Goal: Task Accomplishment & Management: Manage account settings

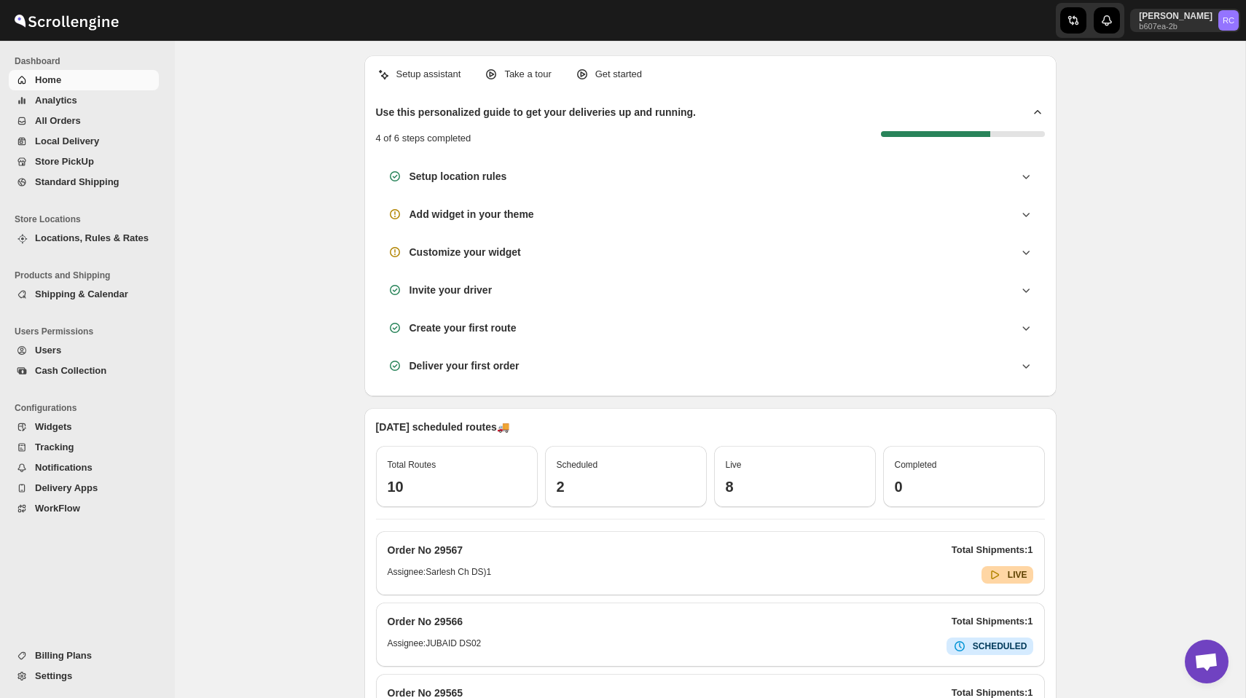
scroll to position [507, 0]
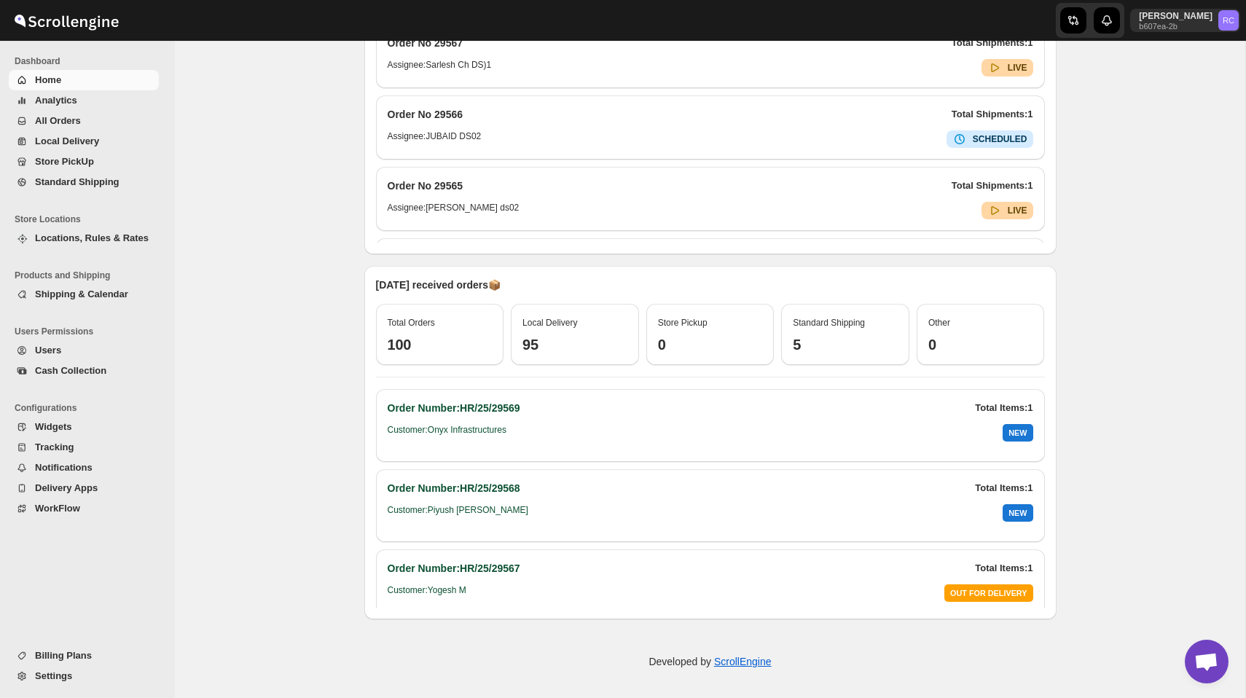
click at [68, 108] on button "Analytics" at bounding box center [84, 100] width 150 height 20
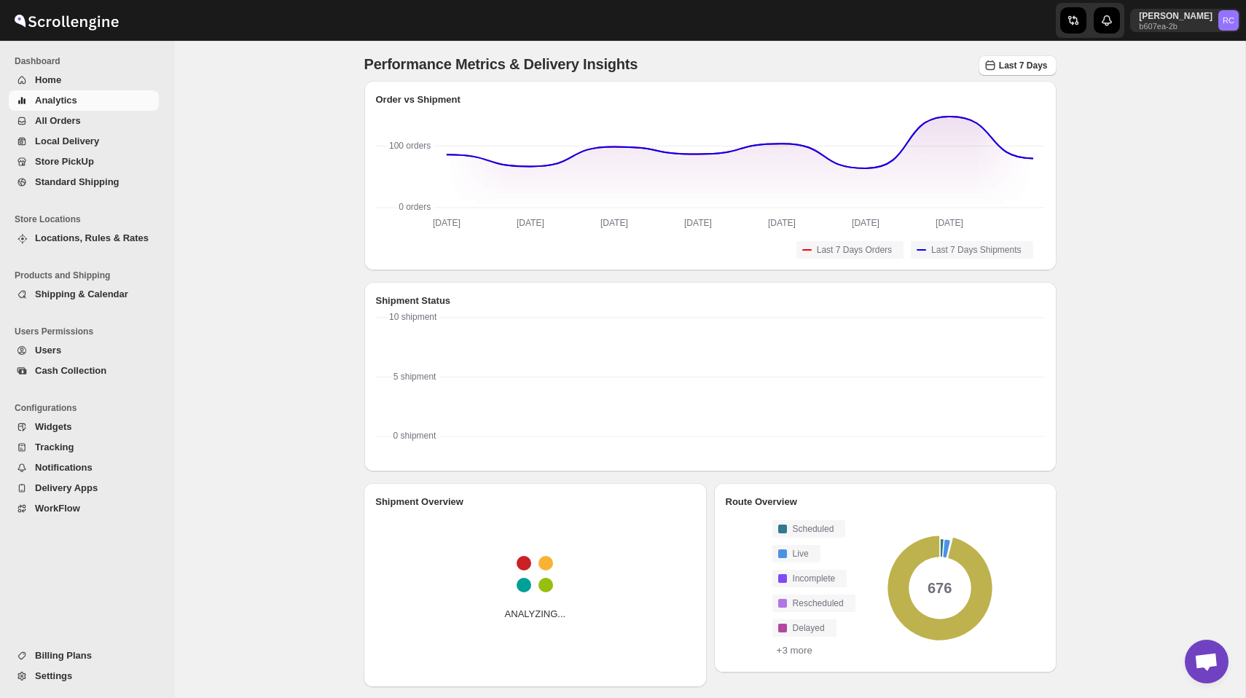
click at [88, 111] on button "All Orders" at bounding box center [84, 121] width 150 height 20
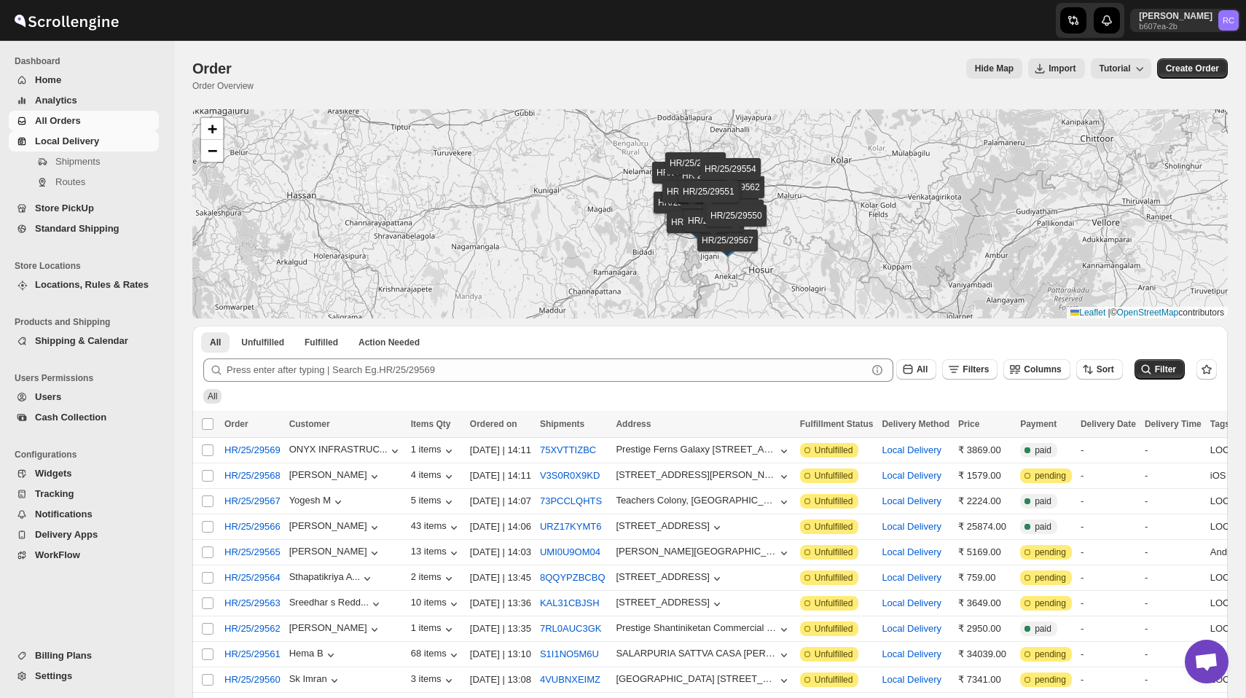
click at [79, 137] on span "Local Delivery" at bounding box center [67, 141] width 64 height 11
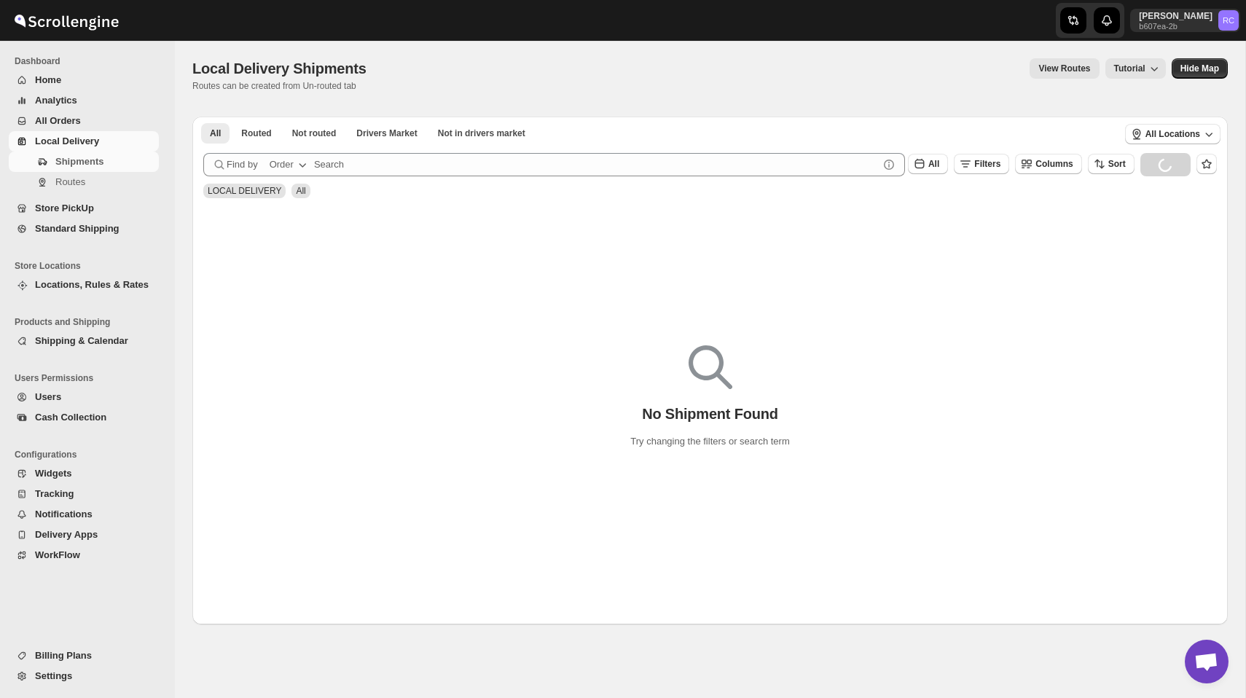
click at [75, 116] on span "All Orders" at bounding box center [58, 120] width 46 height 11
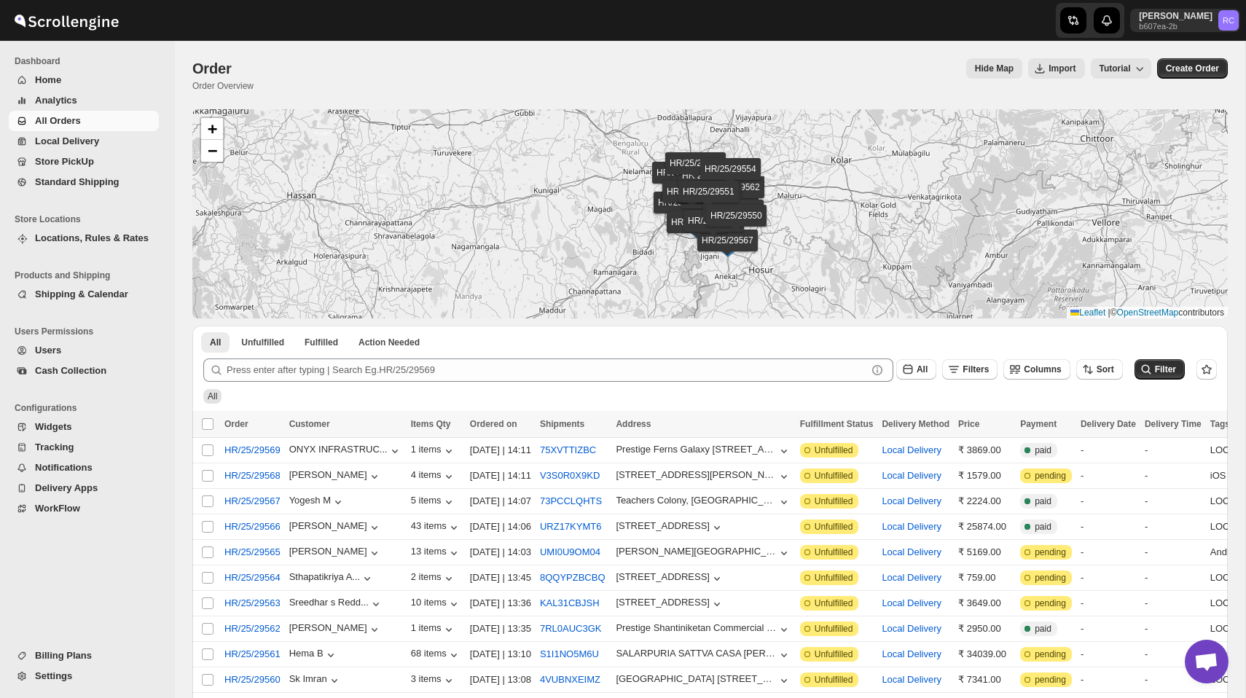
click at [1183, 32] on div "[PERSON_NAME] b607ea-2b RC" at bounding box center [1188, 20] width 116 height 41
click at [1178, 27] on p "b607ea-2b" at bounding box center [1176, 26] width 74 height 9
click at [1177, 162] on span "Logout" at bounding box center [1187, 159] width 29 height 11
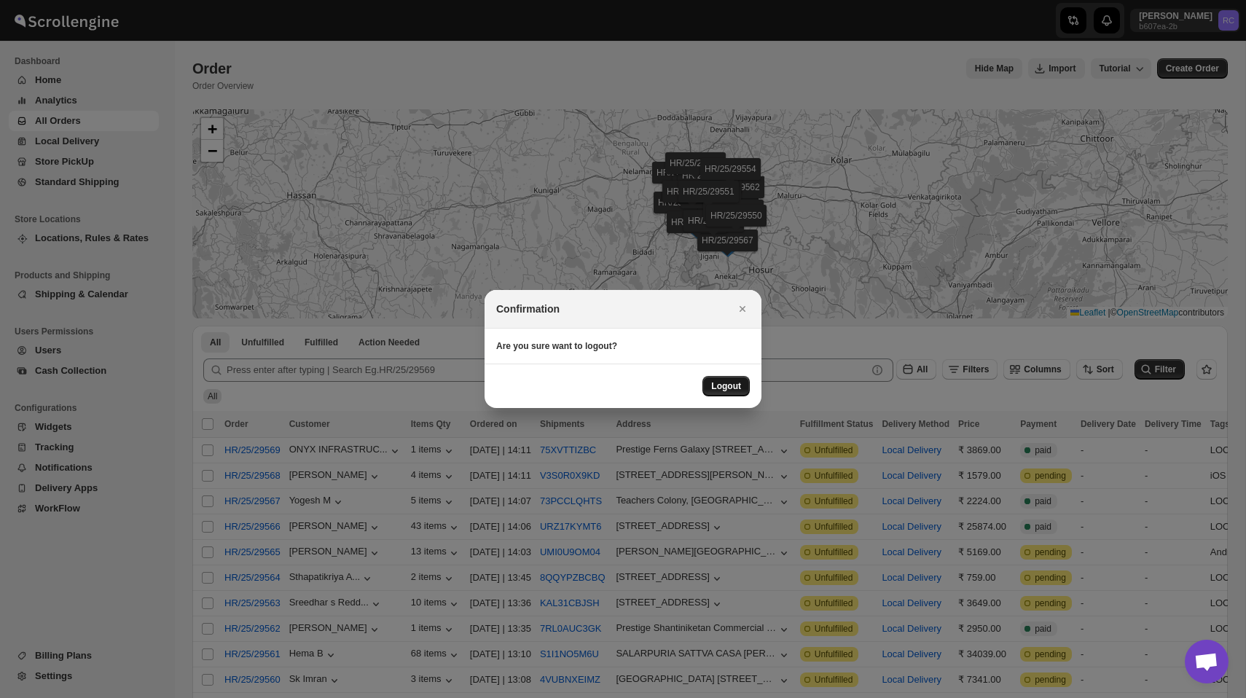
click at [724, 391] on span "Logout" at bounding box center [726, 386] width 30 height 12
